Goal: Task Accomplishment & Management: Manage account settings

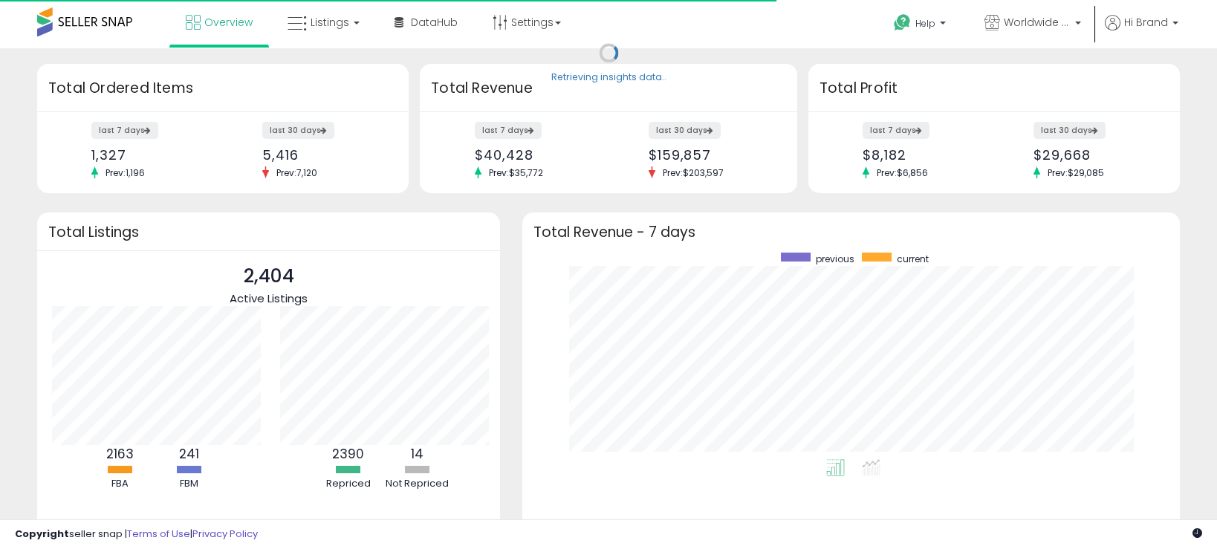
scroll to position [206, 627]
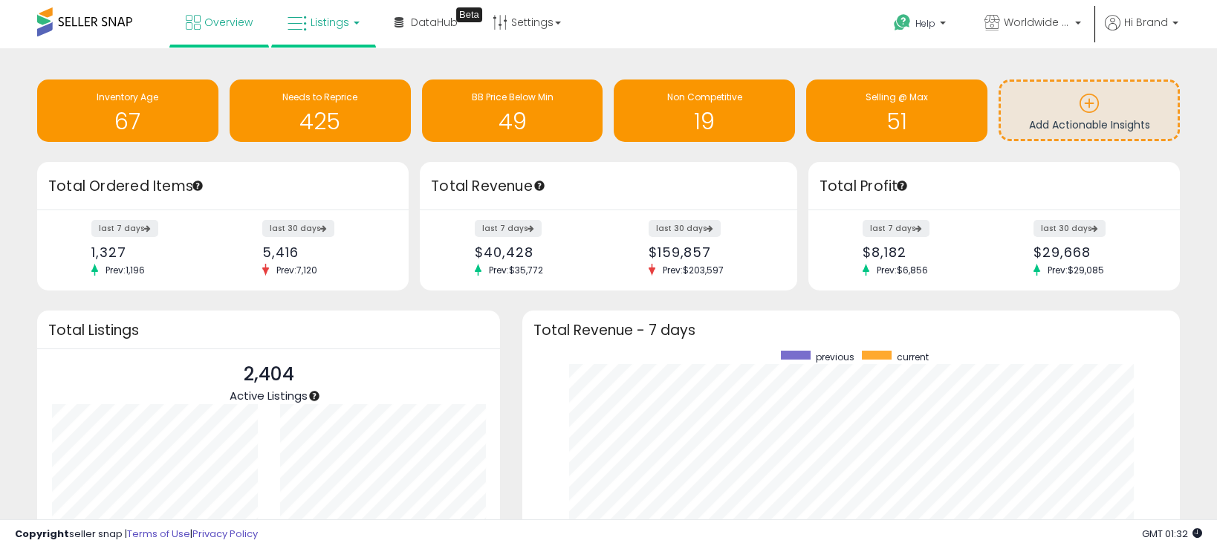
click at [338, 30] on link "Listings" at bounding box center [323, 22] width 94 height 45
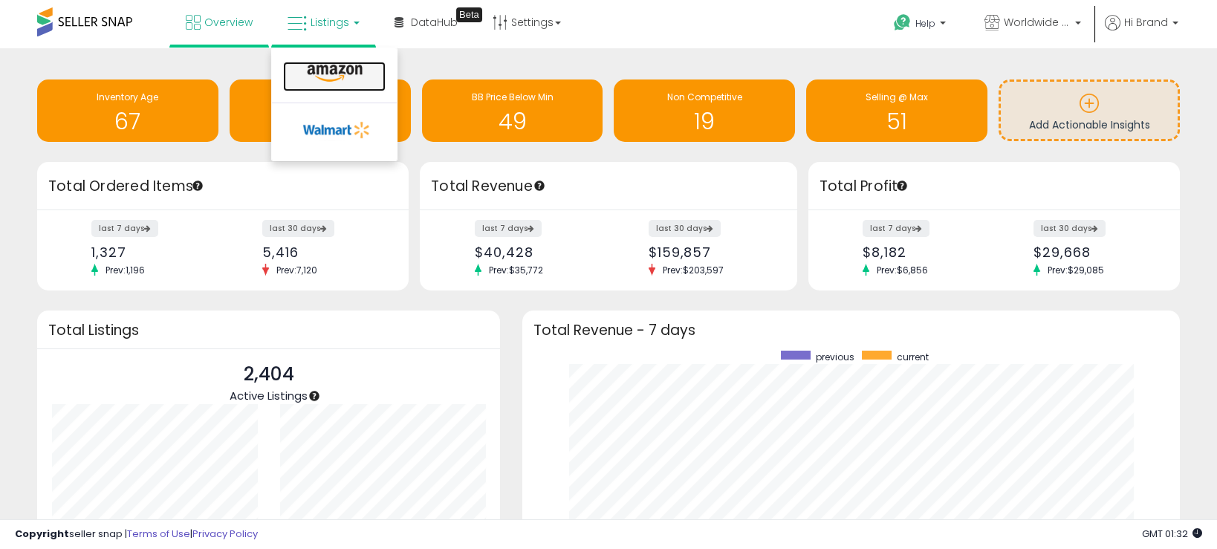
click at [341, 74] on icon at bounding box center [334, 73] width 65 height 19
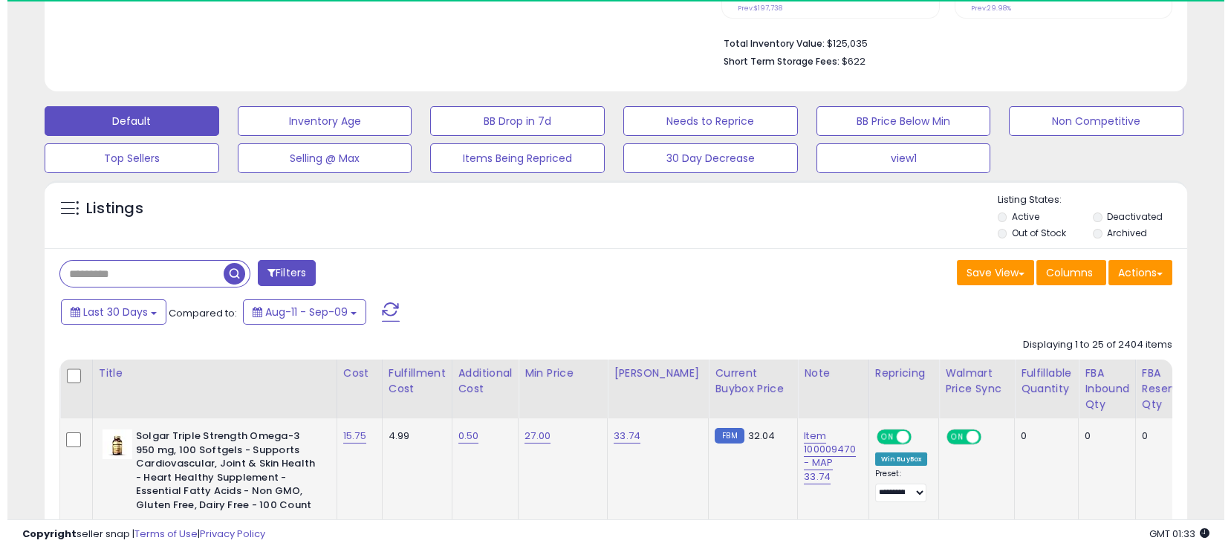
scroll to position [463, 0]
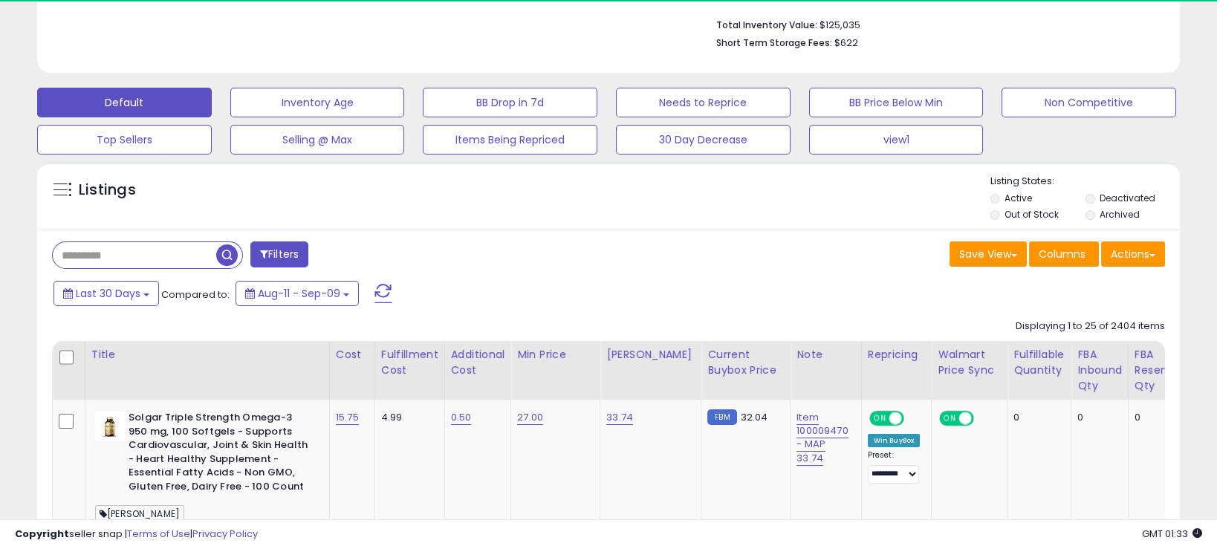
click at [295, 249] on button "Filters" at bounding box center [279, 254] width 58 height 26
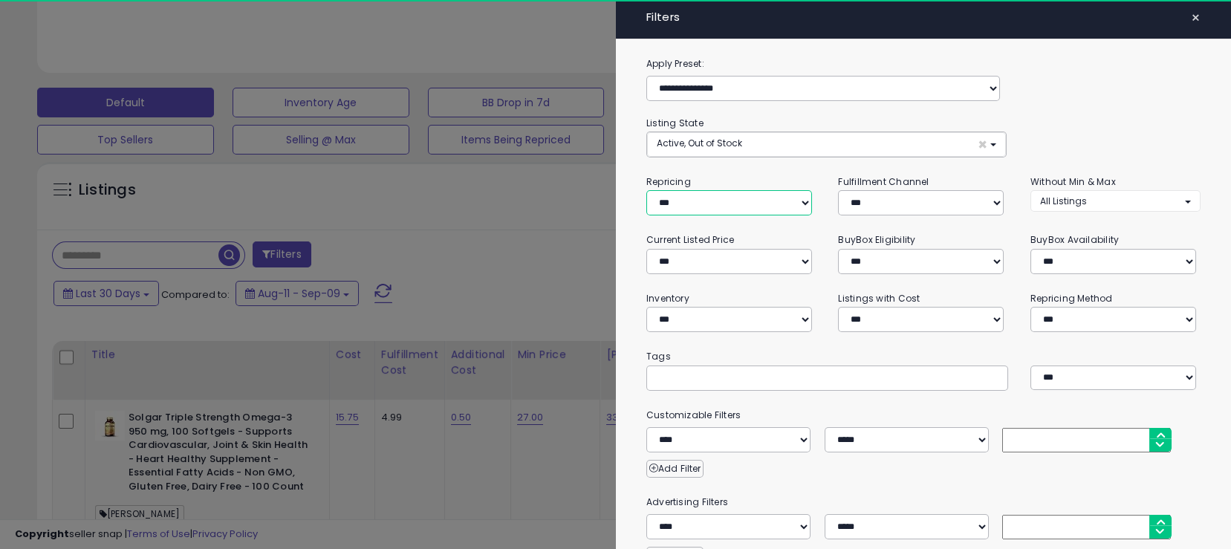
click at [734, 201] on select "**********" at bounding box center [729, 202] width 166 height 25
select select "***"
click at [646, 190] on select "**********" at bounding box center [729, 202] width 166 height 25
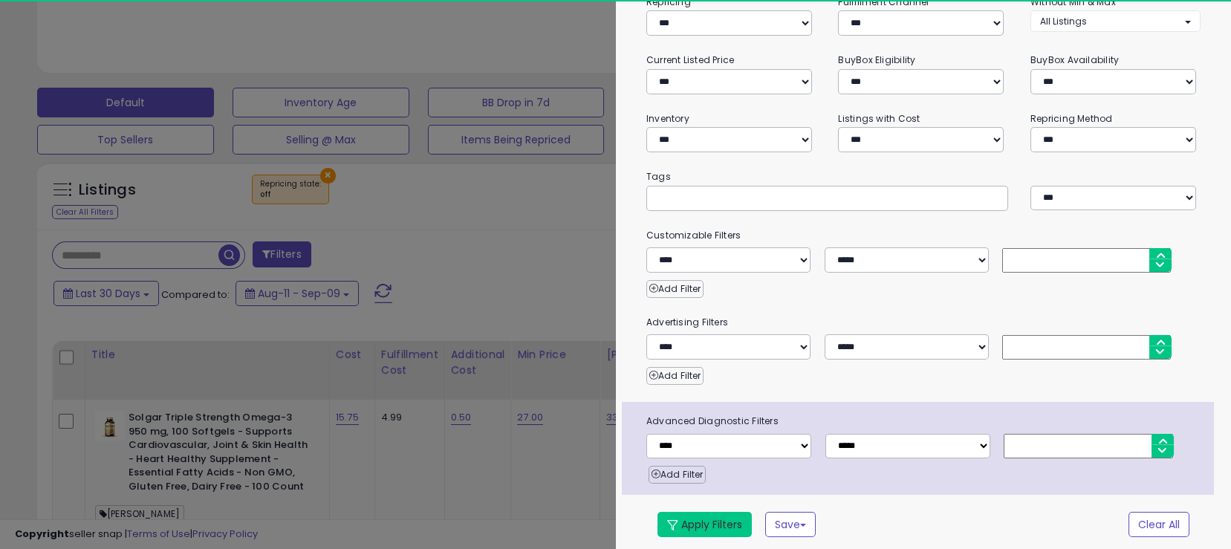
click at [703, 515] on button "Apply Filters" at bounding box center [704, 524] width 94 height 25
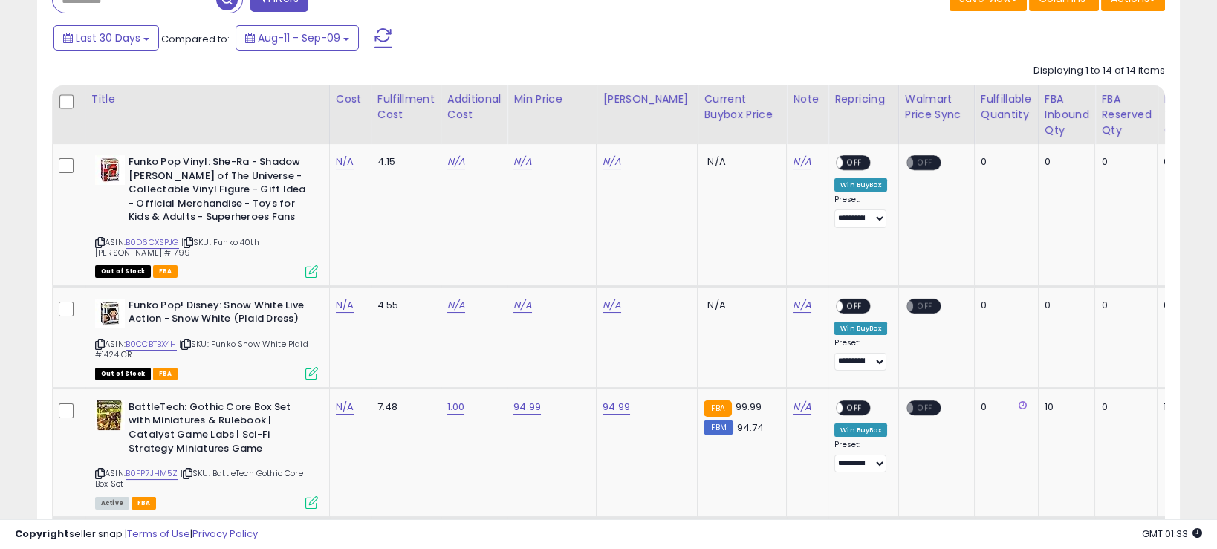
scroll to position [738, 0]
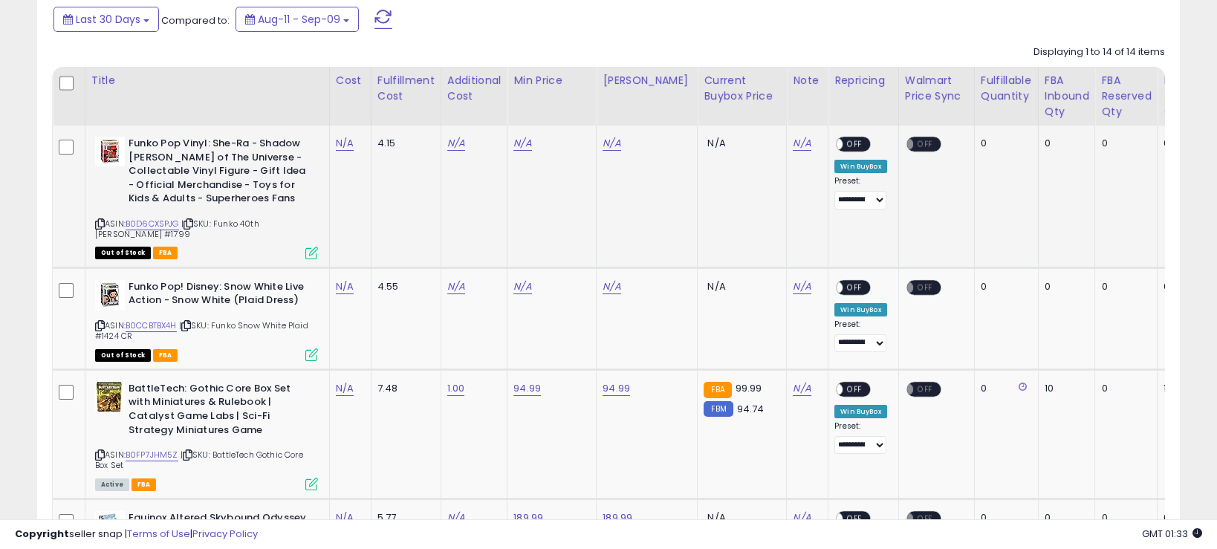
drag, startPoint x: 219, startPoint y: 225, endPoint x: 277, endPoint y: 232, distance: 58.4
click at [277, 232] on div "ASIN: B0D6CXSPJG | SKU: Funko 40th [PERSON_NAME] #1799 Out of Stock FBA" at bounding box center [206, 197] width 223 height 121
copy span "Funko 40th [PERSON_NAME] #1799"
click at [343, 141] on link "N/A" at bounding box center [345, 143] width 18 height 15
type input "****"
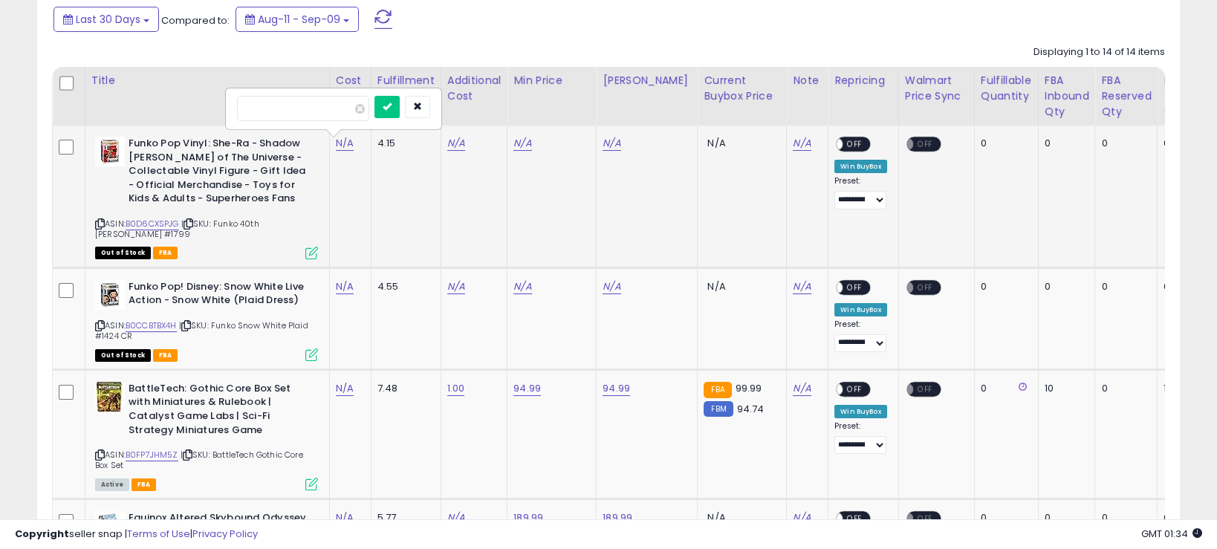
click button "submit" at bounding box center [386, 107] width 25 height 22
click at [452, 137] on td "N/A" at bounding box center [473, 197] width 67 height 142
click at [452, 138] on link "N/A" at bounding box center [456, 143] width 18 height 15
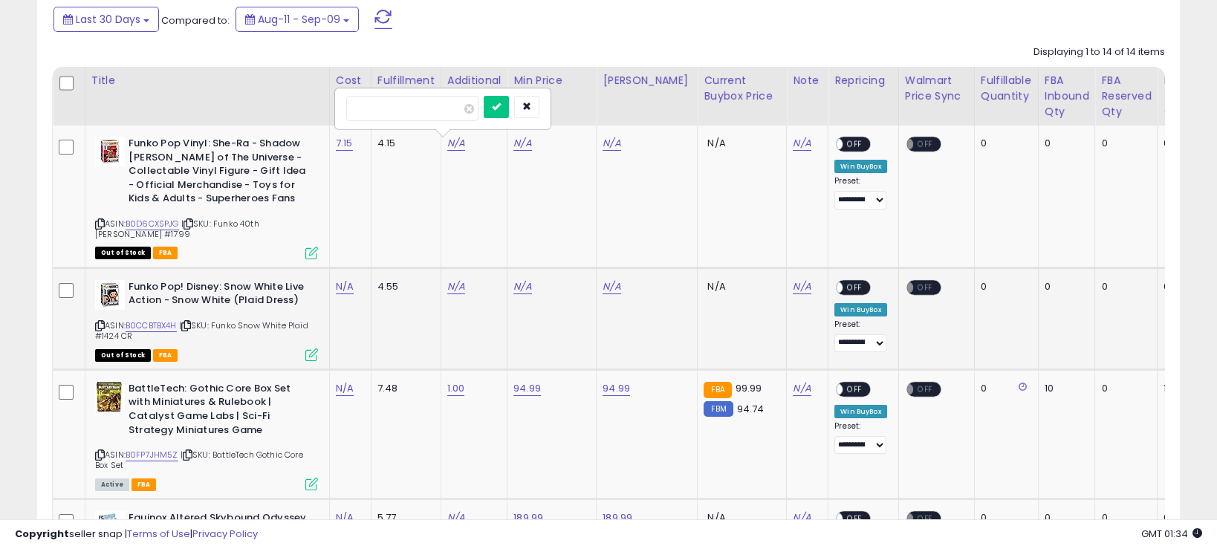
type input "*"
click button "submit" at bounding box center [496, 107] width 25 height 22
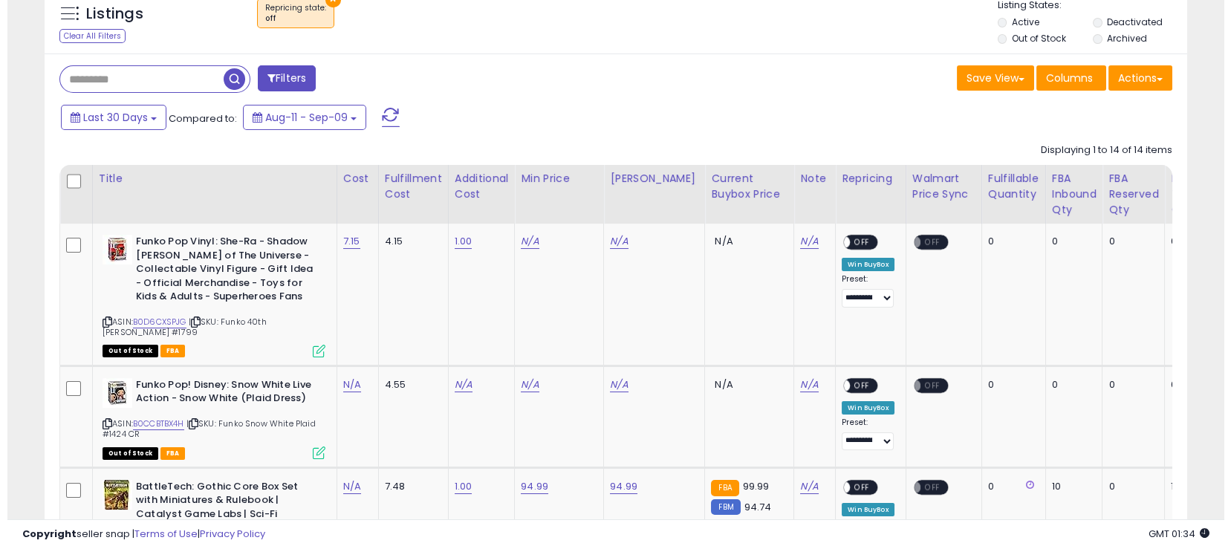
scroll to position [645, 0]
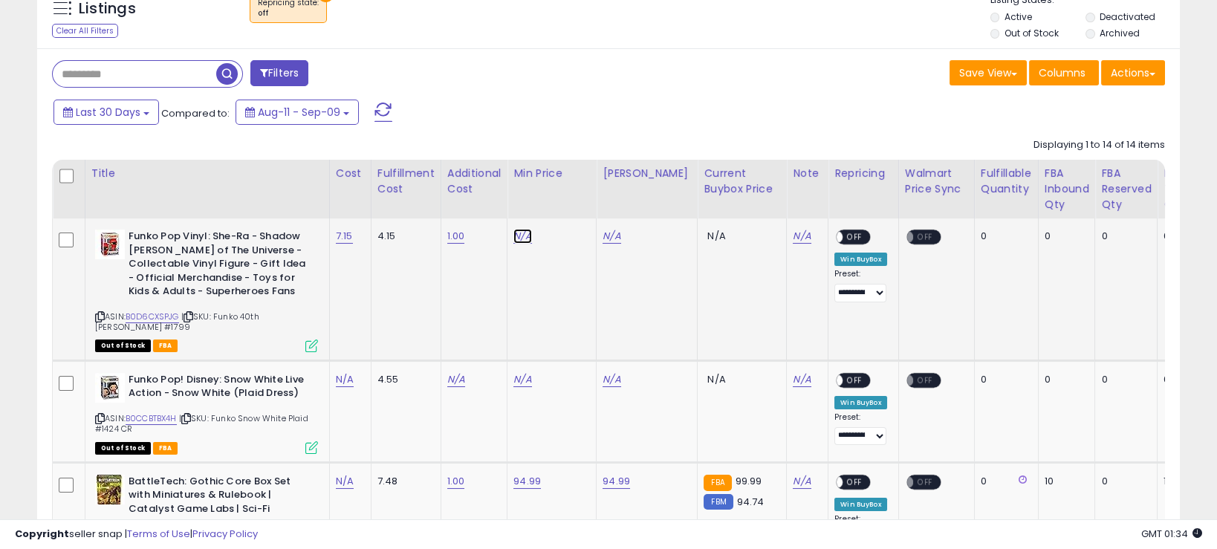
click at [518, 235] on link "N/A" at bounding box center [522, 236] width 18 height 15
type input "*****"
click button "submit" at bounding box center [563, 200] width 25 height 22
click at [608, 231] on link "N/A" at bounding box center [611, 236] width 18 height 15
type input "*****"
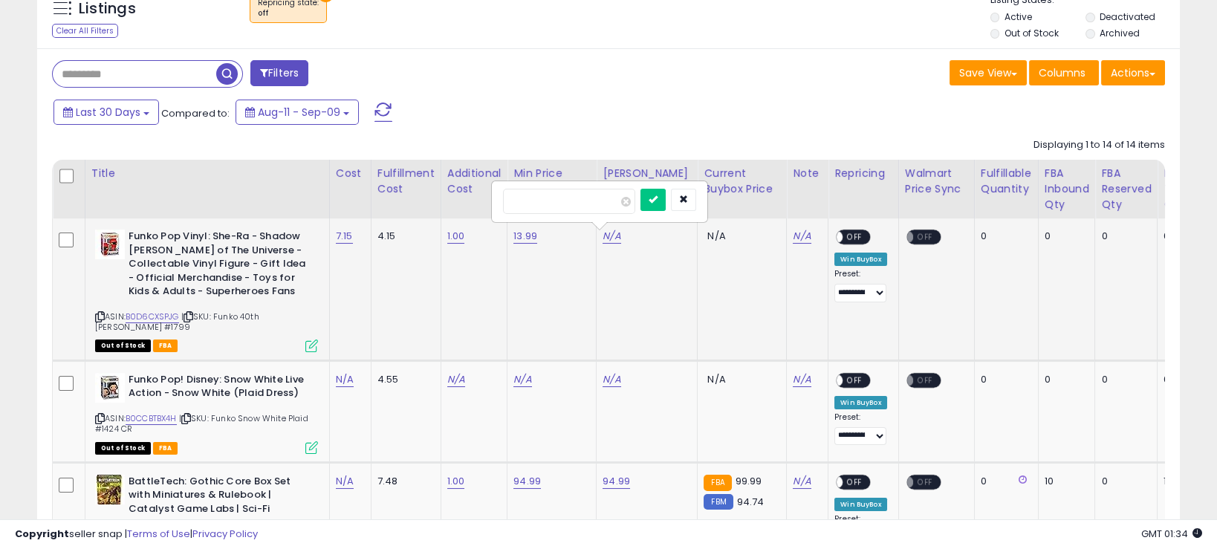
click button "submit" at bounding box center [652, 200] width 25 height 22
click at [850, 228] on td "**********" at bounding box center [863, 289] width 71 height 142
click at [847, 235] on span "OFF" at bounding box center [855, 237] width 24 height 13
click at [309, 347] on icon at bounding box center [311, 345] width 13 height 13
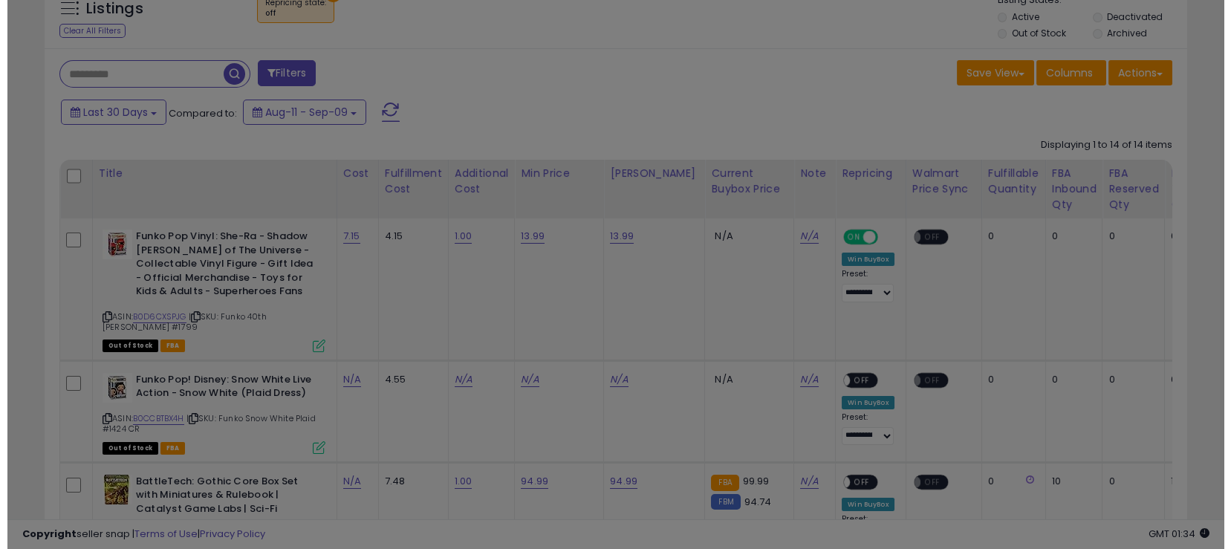
scroll to position [304, 670]
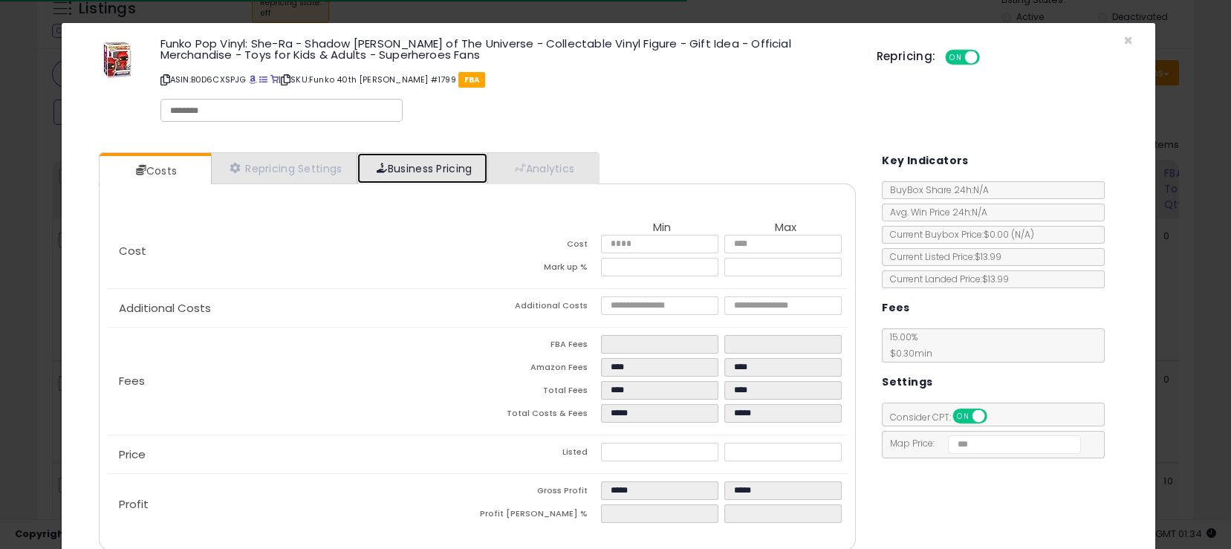
click at [438, 180] on link "Business Pricing" at bounding box center [422, 168] width 130 height 30
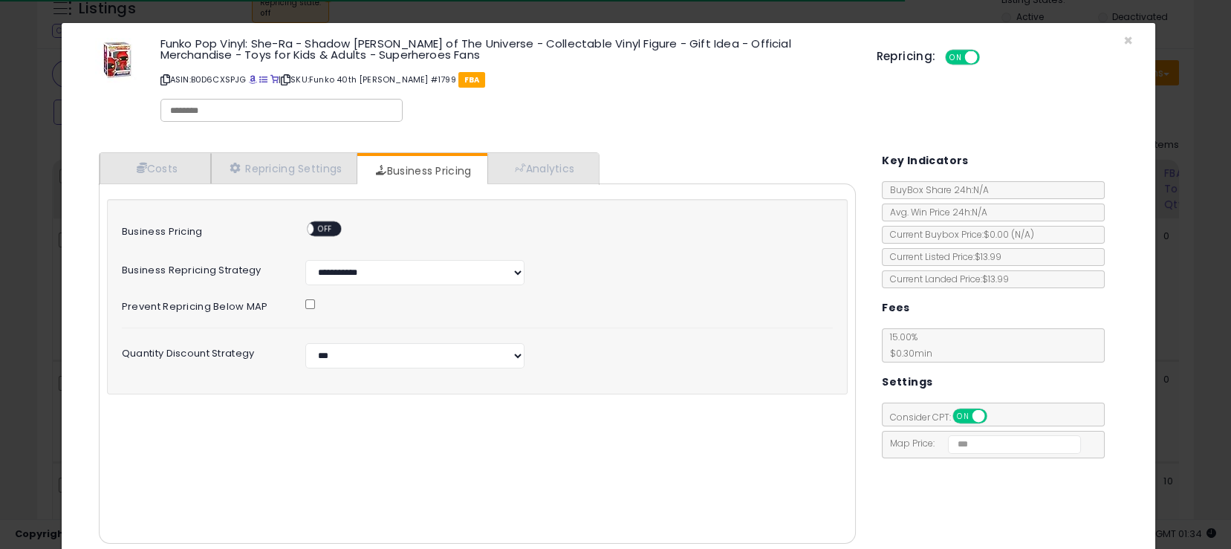
click at [320, 229] on span "OFF" at bounding box center [325, 229] width 24 height 13
click at [371, 351] on select "**********" at bounding box center [414, 355] width 219 height 25
select select "*******"
click at [305, 343] on select "**********" at bounding box center [414, 355] width 219 height 25
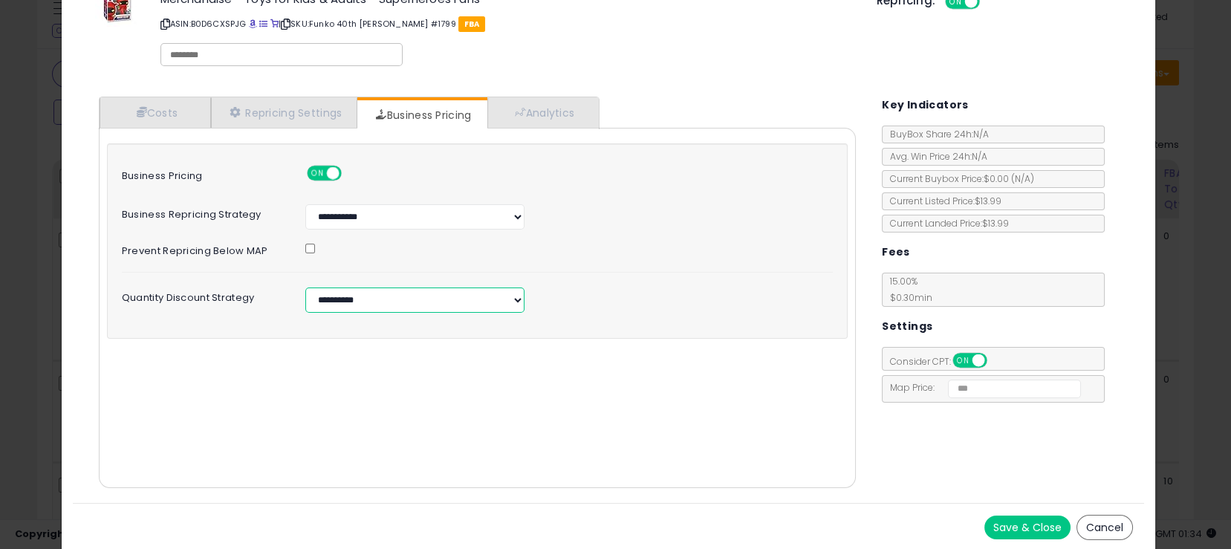
scroll to position [56, 0]
click at [1011, 522] on button "Save & Close" at bounding box center [1027, 527] width 86 height 24
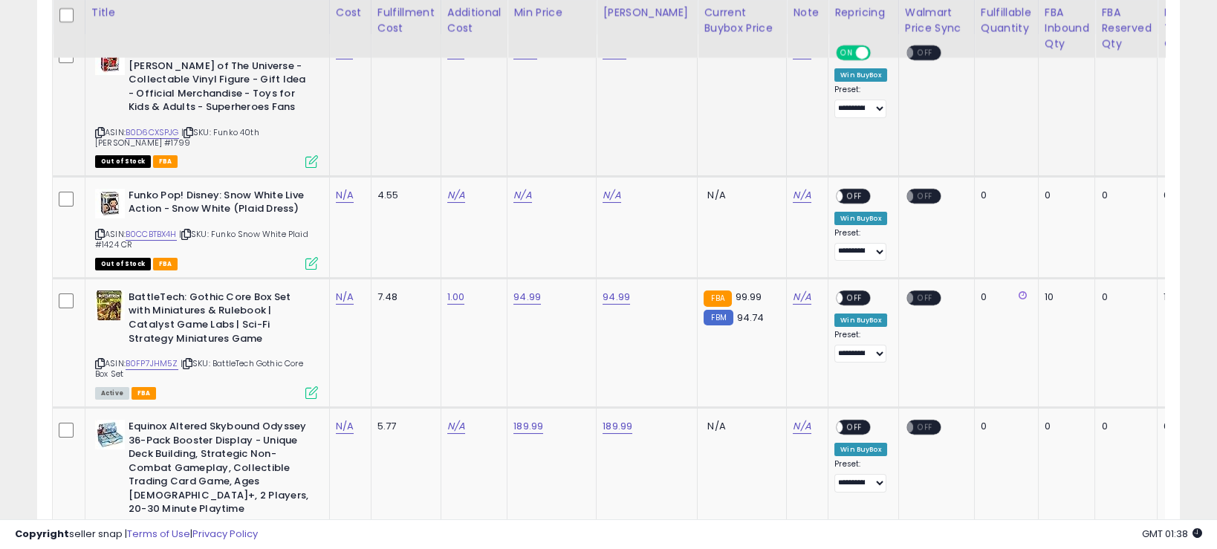
scroll to position [830, 0]
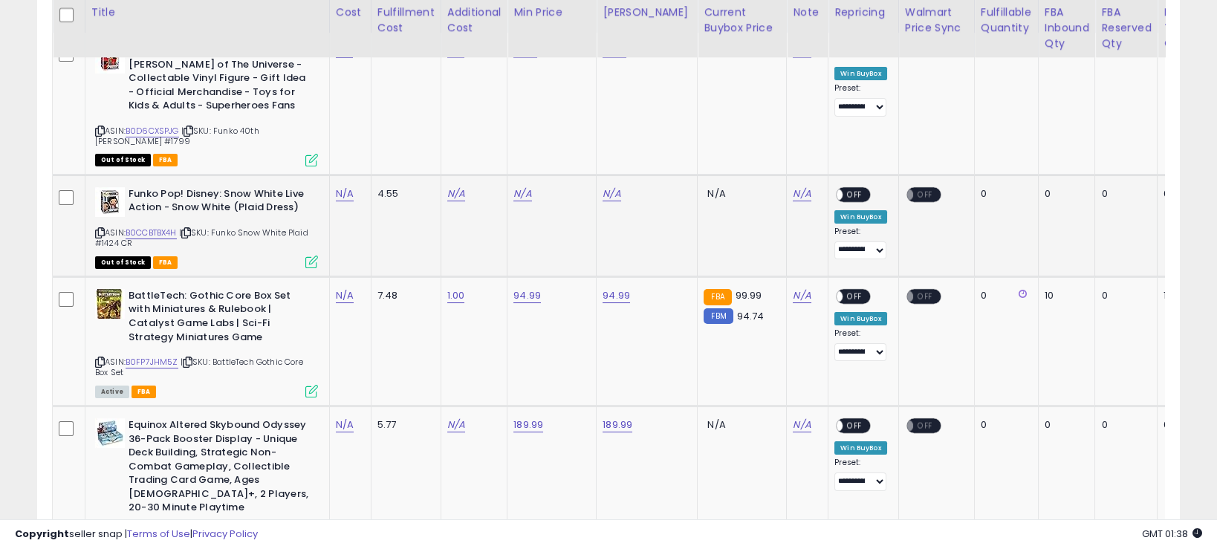
drag, startPoint x: 224, startPoint y: 234, endPoint x: 327, endPoint y: 239, distance: 102.6
click at [327, 239] on td "Funko Pop! Disney: Snow White Live Action - Snow White (Plaid Dress) ASIN: B0CC…" at bounding box center [207, 226] width 244 height 102
drag, startPoint x: 218, startPoint y: 235, endPoint x: 246, endPoint y: 246, distance: 30.3
click at [246, 246] on div "ASIN: B0CCBTBX4H | SKU: Funko Snow White Plaid #1424 CR Out of Stock FBA" at bounding box center [206, 226] width 223 height 79
drag, startPoint x: 221, startPoint y: 230, endPoint x: 250, endPoint y: 239, distance: 31.0
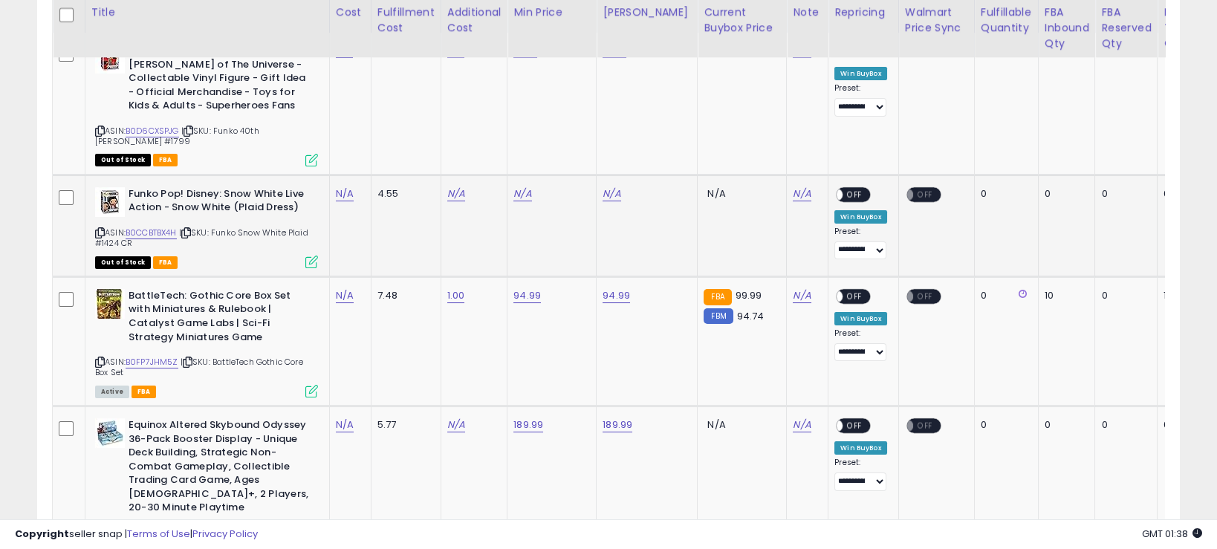
click at [250, 239] on div "ASIN: B0CCBTBX4H | SKU: Funko Snow White Plaid #1424 CR Out of Stock FBA" at bounding box center [206, 226] width 223 height 79
drag, startPoint x: 218, startPoint y: 230, endPoint x: 262, endPoint y: 244, distance: 45.8
click at [262, 244] on div "ASIN: B0CCBTBX4H | SKU: Funko Snow White Plaid #1424 CR Out of Stock FBA" at bounding box center [206, 226] width 223 height 79
drag, startPoint x: 218, startPoint y: 229, endPoint x: 260, endPoint y: 242, distance: 43.5
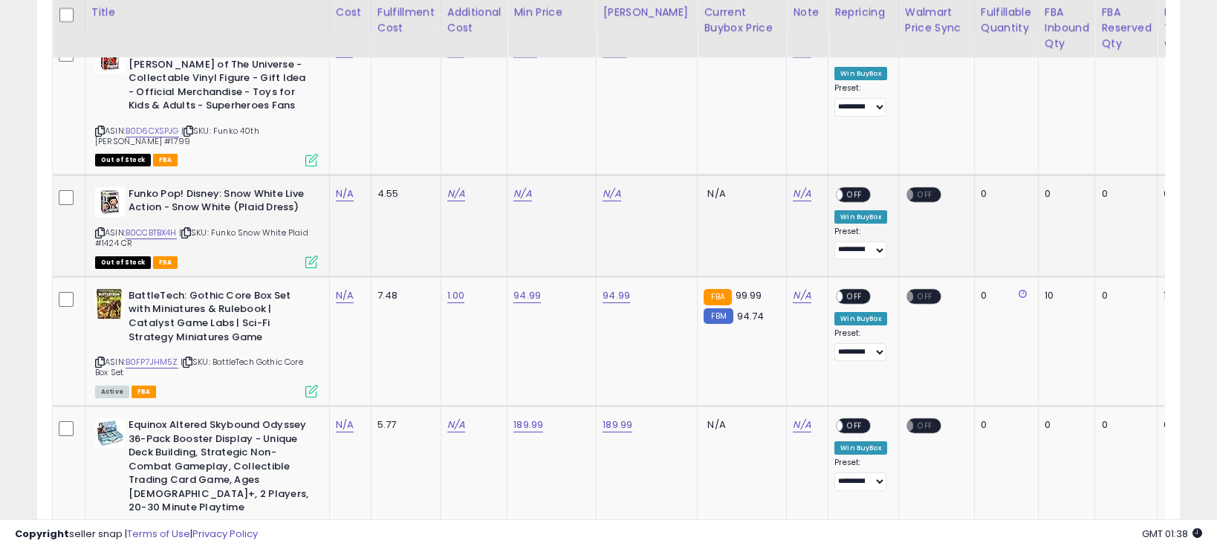
click at [260, 242] on div "ASIN: B0CCBTBX4H | SKU: Funko Snow White Plaid #1424 CR Out of Stock FBA" at bounding box center [206, 226] width 223 height 79
copy span "Funko Snow White Plaid #1424 CR"
click at [528, 192] on link "N/A" at bounding box center [522, 193] width 18 height 15
type input "****"
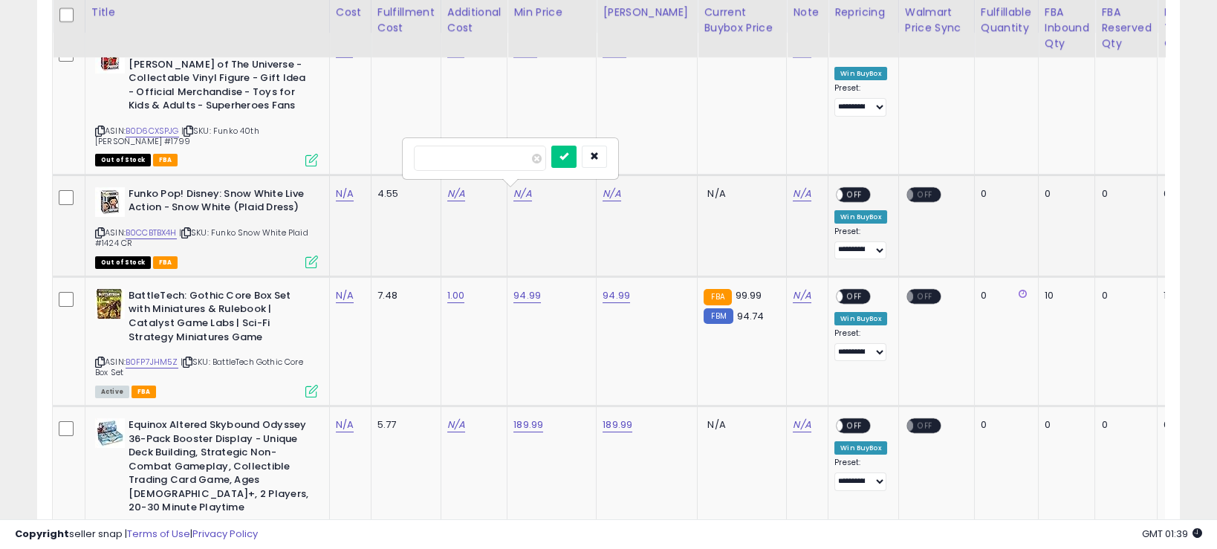
click button "submit" at bounding box center [563, 157] width 25 height 22
click at [614, 197] on link "N/A" at bounding box center [611, 193] width 18 height 15
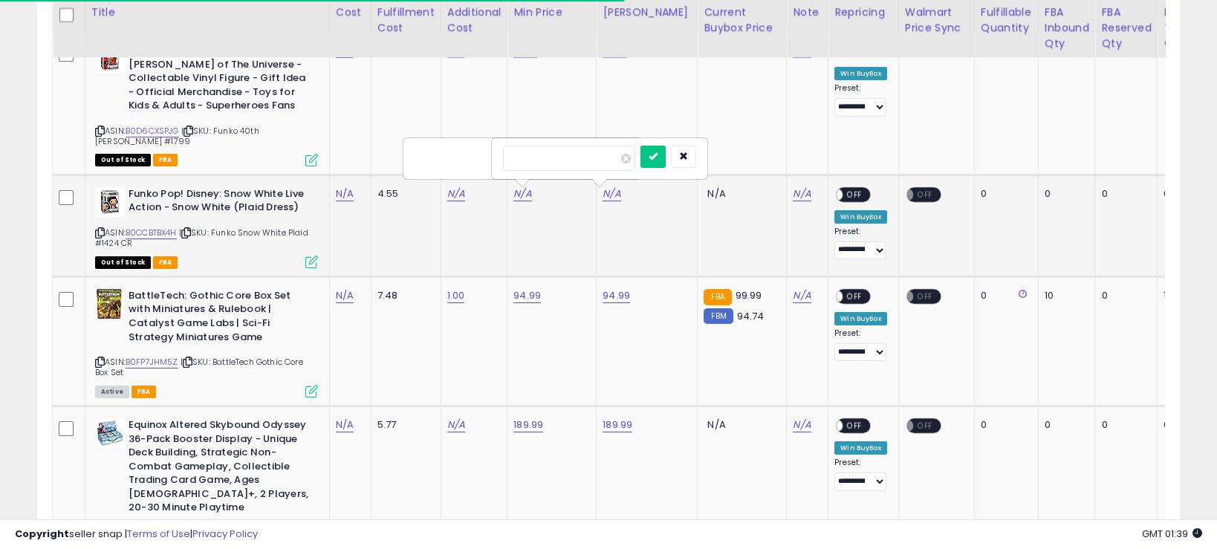
type input "****"
click button "submit" at bounding box center [652, 157] width 25 height 22
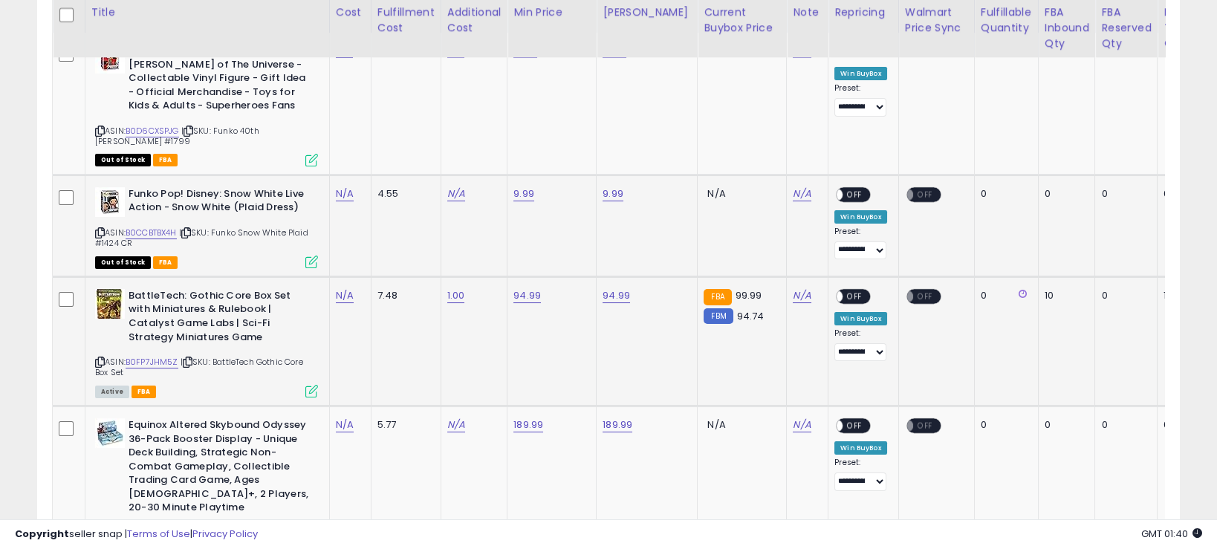
drag, startPoint x: 218, startPoint y: 362, endPoint x: 232, endPoint y: 371, distance: 17.0
click at [232, 371] on div "ASIN: B0FP7JHM5Z | SKU: BattleTech Gothic Core Box Set Active FBA" at bounding box center [206, 342] width 223 height 107
copy span "BattleTech Gothic Core Box Set"
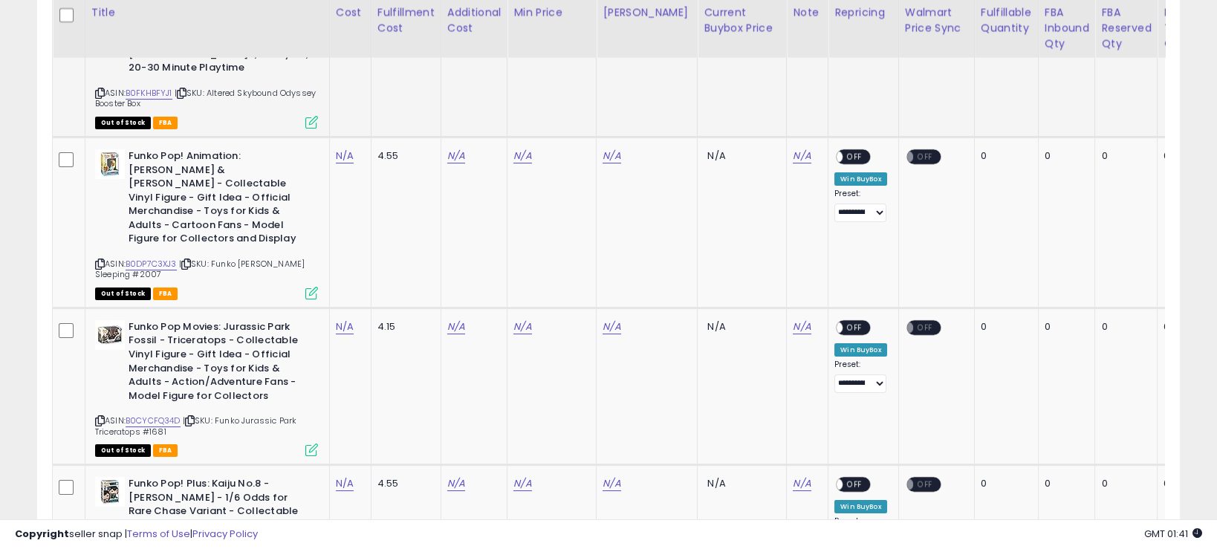
scroll to position [1295, 0]
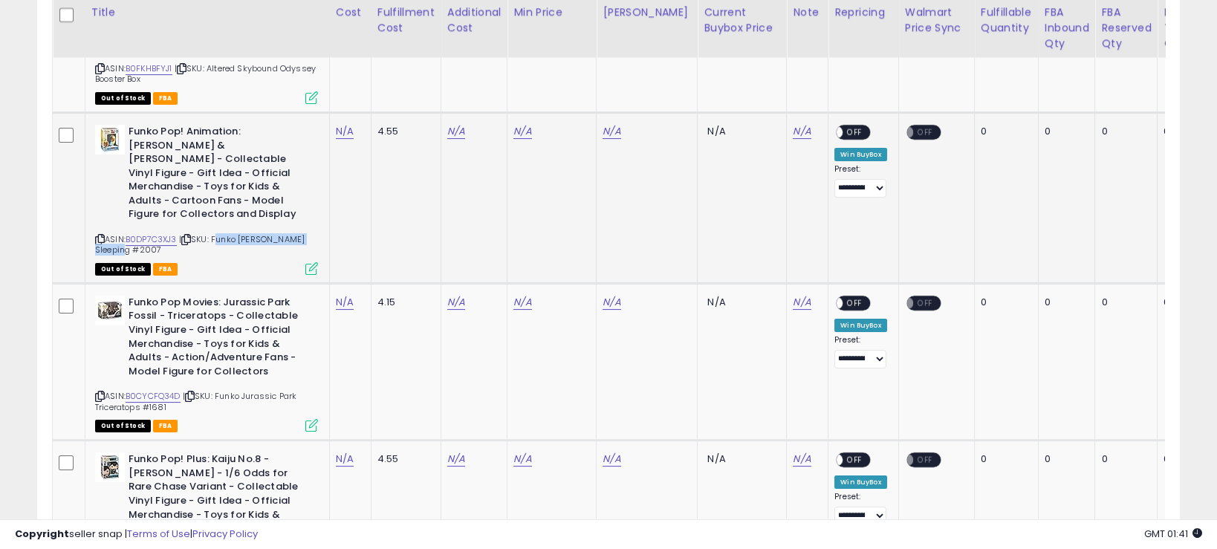
drag, startPoint x: 218, startPoint y: 211, endPoint x: 228, endPoint y: 217, distance: 12.0
click at [228, 217] on div "ASIN: B0DP7C3XJ3 | SKU: Funko [PERSON_NAME] Sleeping #2007 Out of Stock FBA" at bounding box center [206, 199] width 223 height 149
copy span "Funko [PERSON_NAME] Sleeping #2007"
click at [343, 124] on link "N/A" at bounding box center [345, 131] width 18 height 15
type input "*"
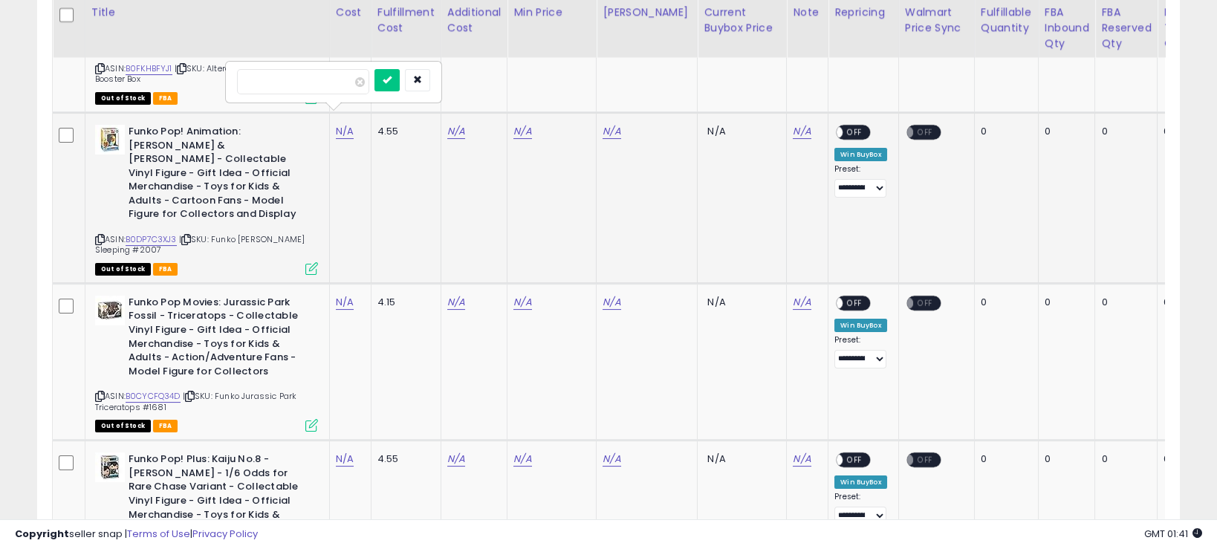
click button "submit" at bounding box center [386, 80] width 25 height 22
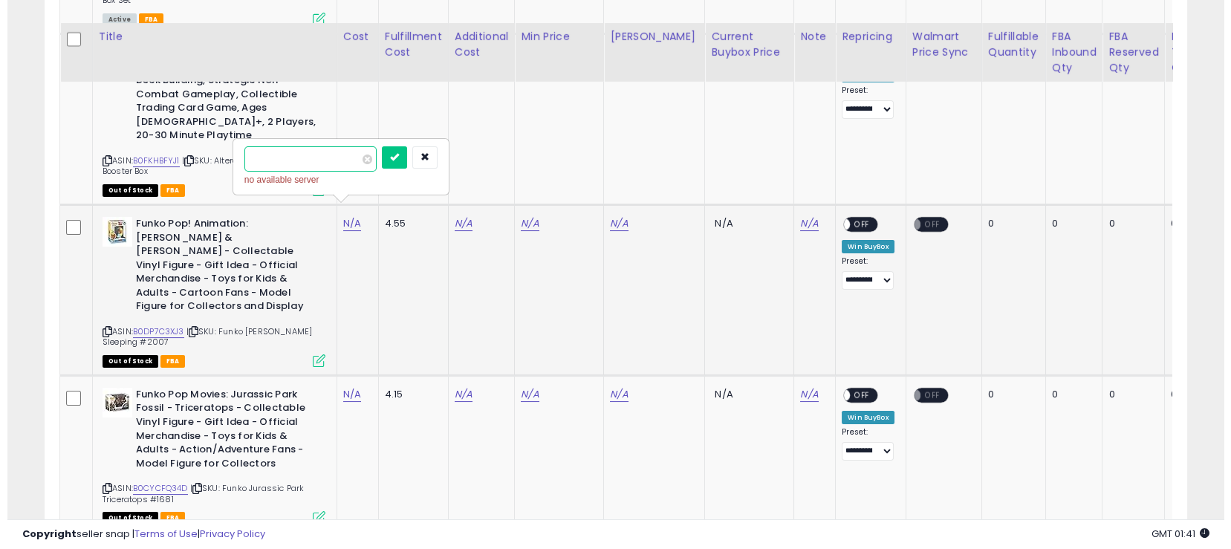
scroll to position [1202, 0]
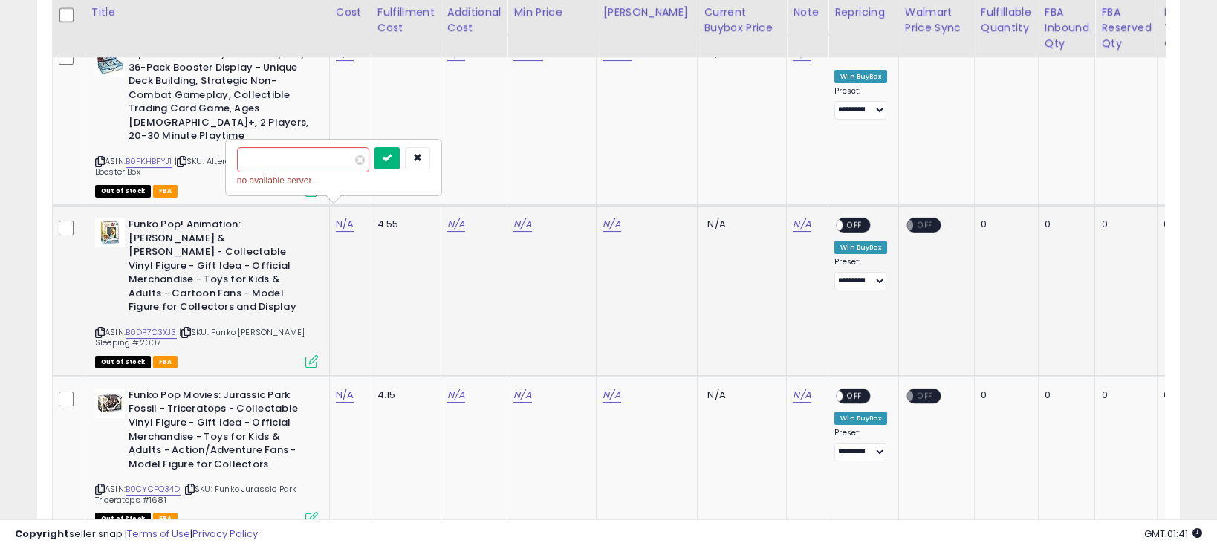
click at [391, 160] on icon "submit" at bounding box center [386, 157] width 9 height 9
click at [422, 160] on icon "button" at bounding box center [417, 157] width 9 height 9
click at [452, 217] on link "N/A" at bounding box center [456, 224] width 18 height 15
type input "*"
click button "submit" at bounding box center [496, 173] width 25 height 22
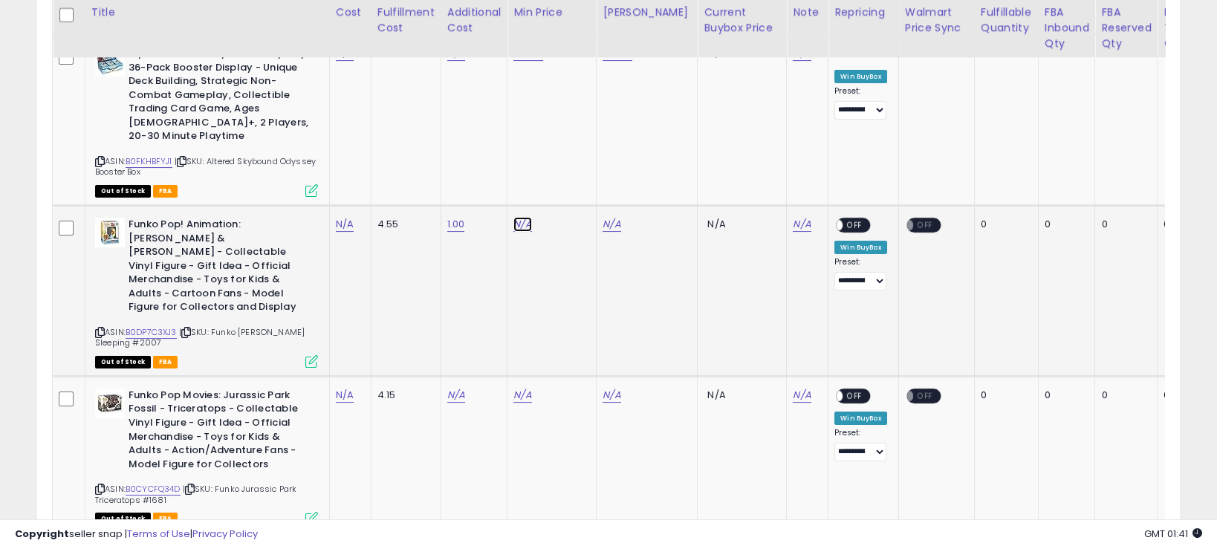
click at [527, 217] on link "N/A" at bounding box center [522, 224] width 18 height 15
type input "*****"
click button "submit" at bounding box center [563, 173] width 25 height 22
click at [611, 217] on link "N/A" at bounding box center [611, 224] width 18 height 15
type input "*****"
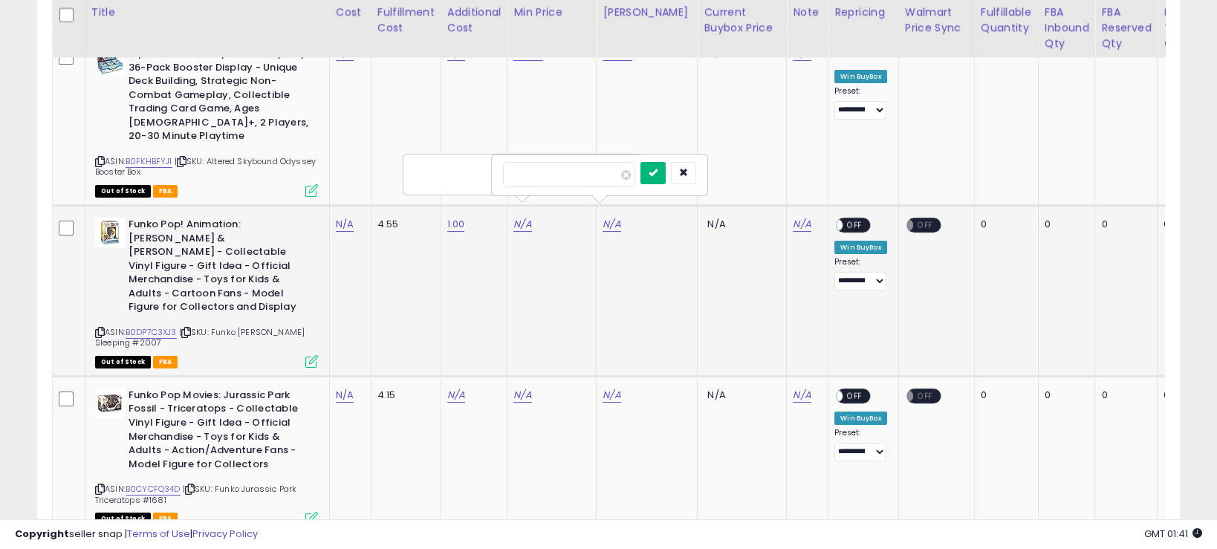
click at [657, 173] on icon "submit" at bounding box center [652, 172] width 9 height 9
click at [614, 217] on link "N/A" at bounding box center [611, 224] width 18 height 15
type input "*****"
click at [657, 175] on icon "submit" at bounding box center [652, 172] width 9 height 9
click at [343, 217] on link "N/A" at bounding box center [345, 224] width 18 height 15
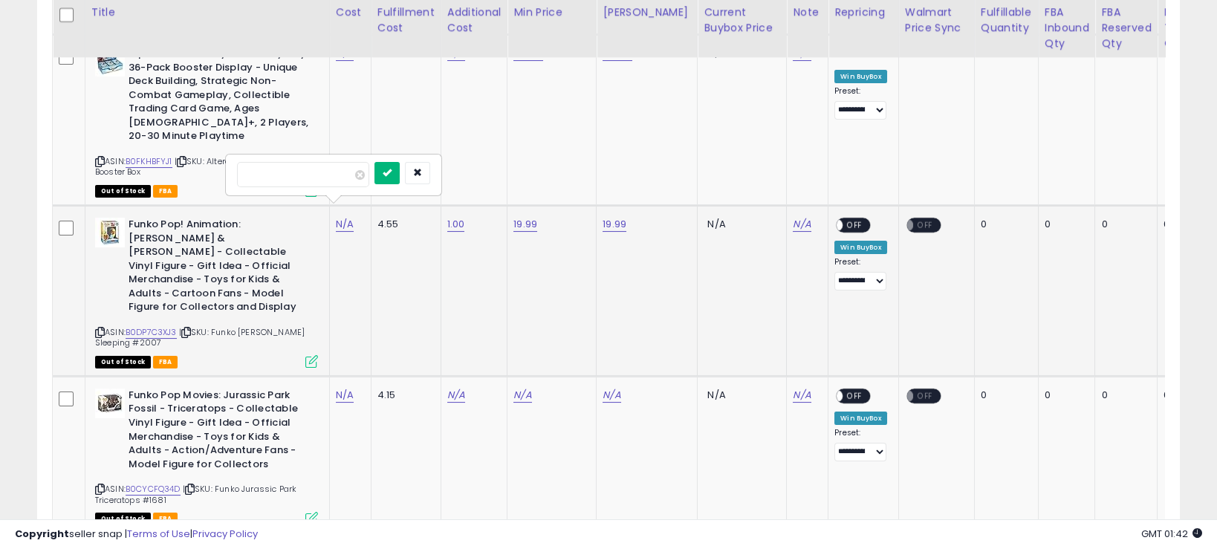
type input "*"
click at [391, 175] on icon "submit" at bounding box center [386, 172] width 9 height 9
click at [843, 219] on span "OFF" at bounding box center [855, 225] width 24 height 13
click at [307, 355] on icon at bounding box center [311, 361] width 13 height 13
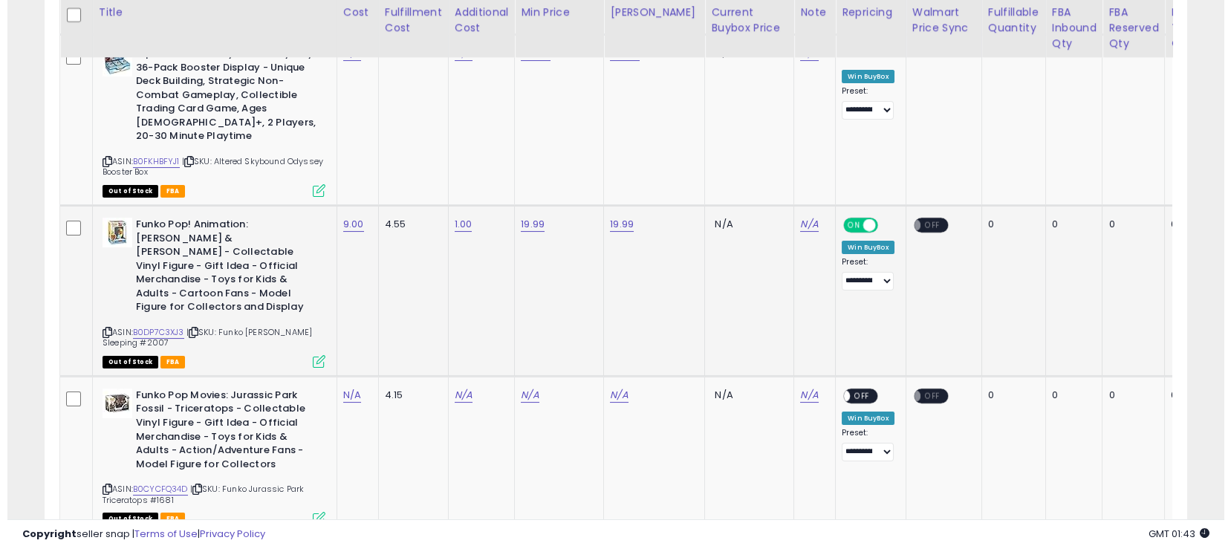
scroll to position [304, 670]
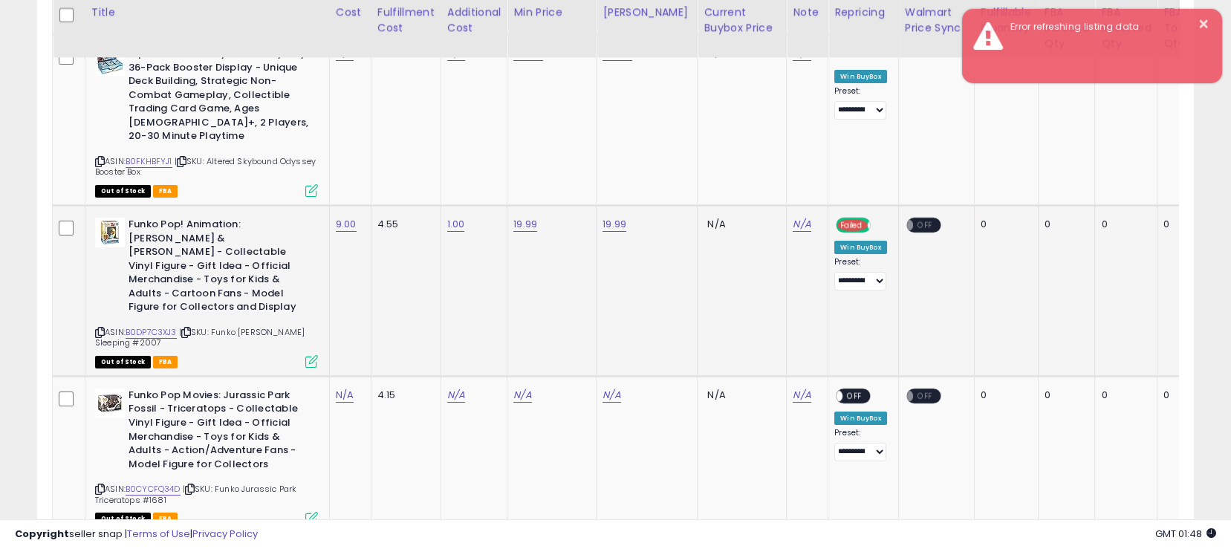
click at [837, 219] on span "Failed" at bounding box center [852, 225] width 30 height 13
click at [841, 219] on span "Failed" at bounding box center [855, 225] width 31 height 13
